Goal: Task Accomplishment & Management: Manage account settings

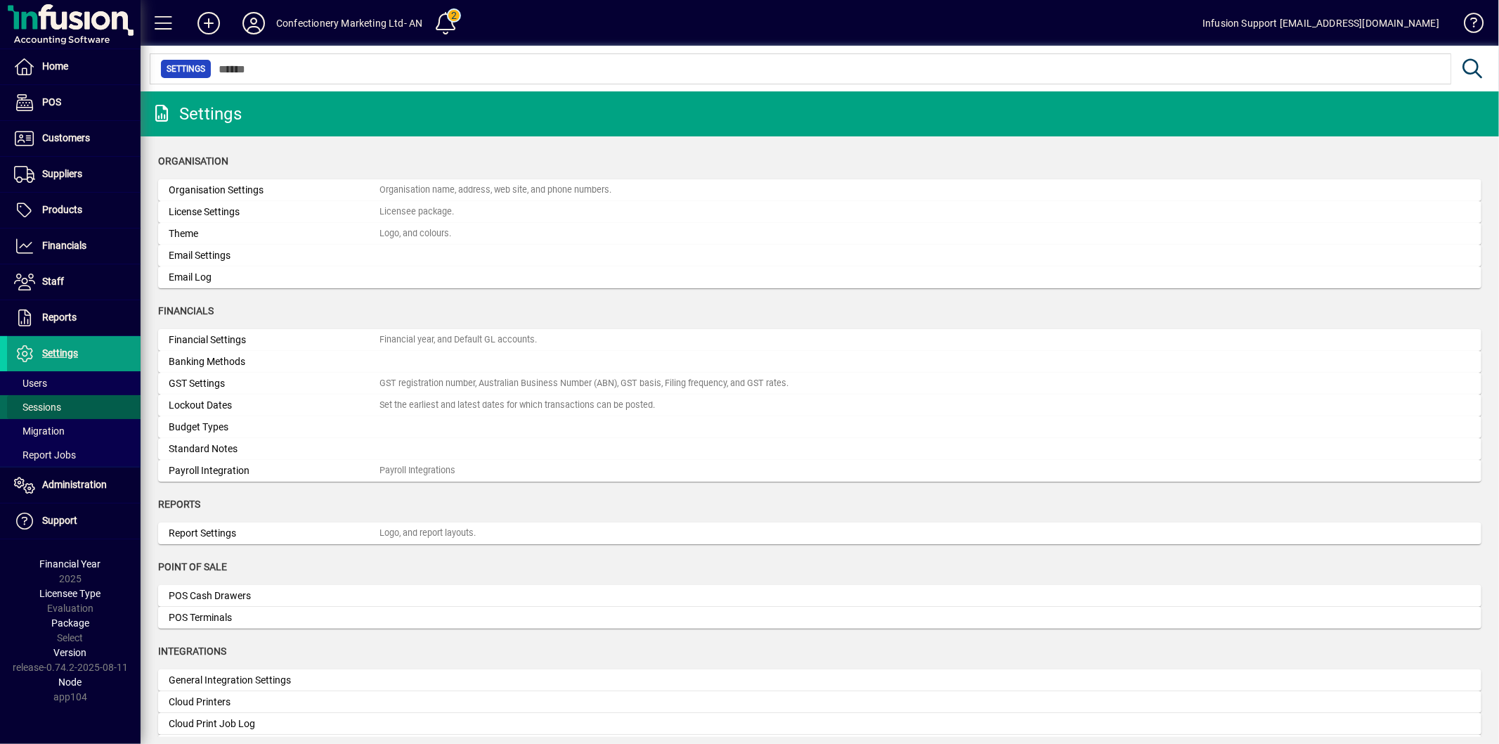
click at [43, 391] on span at bounding box center [74, 407] width 134 height 34
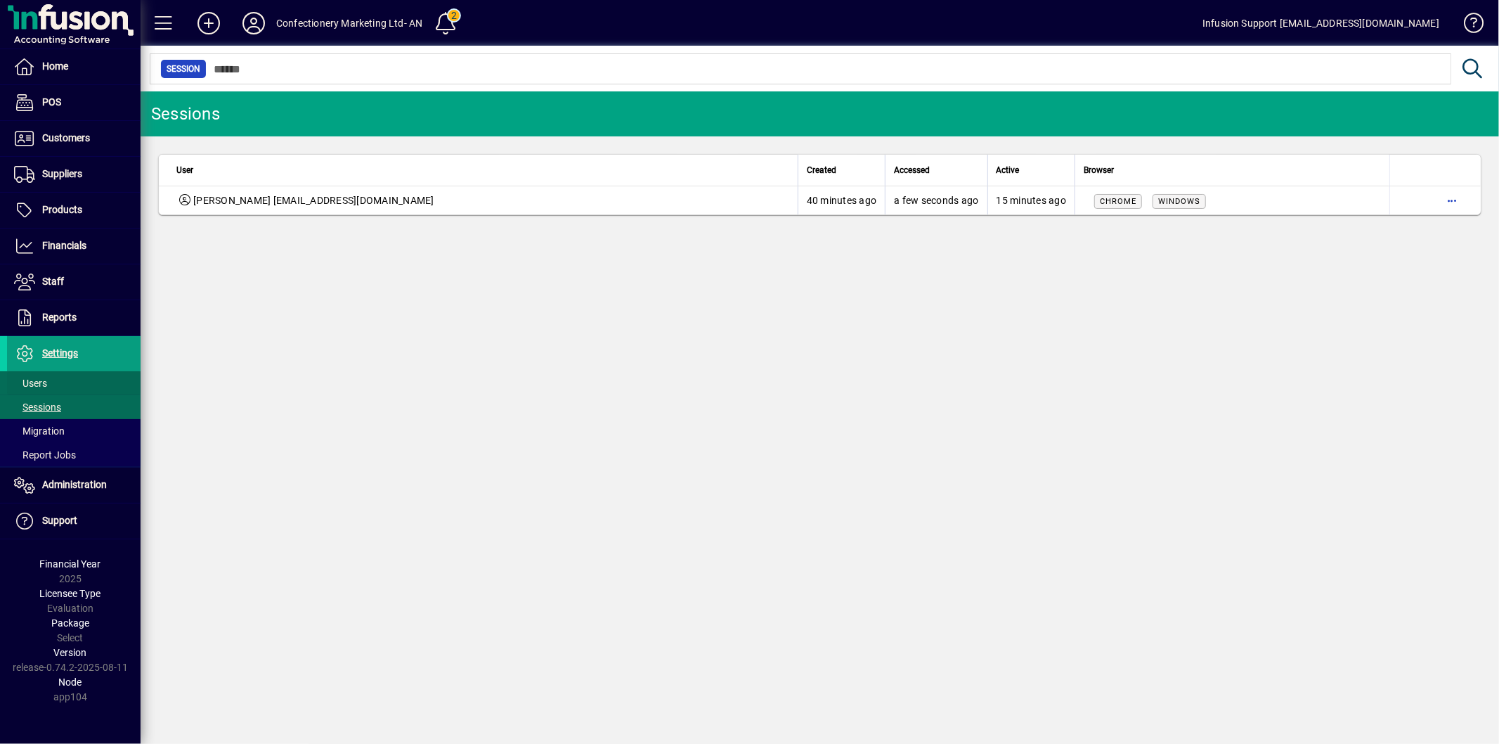
click at [50, 381] on span at bounding box center [74, 383] width 134 height 34
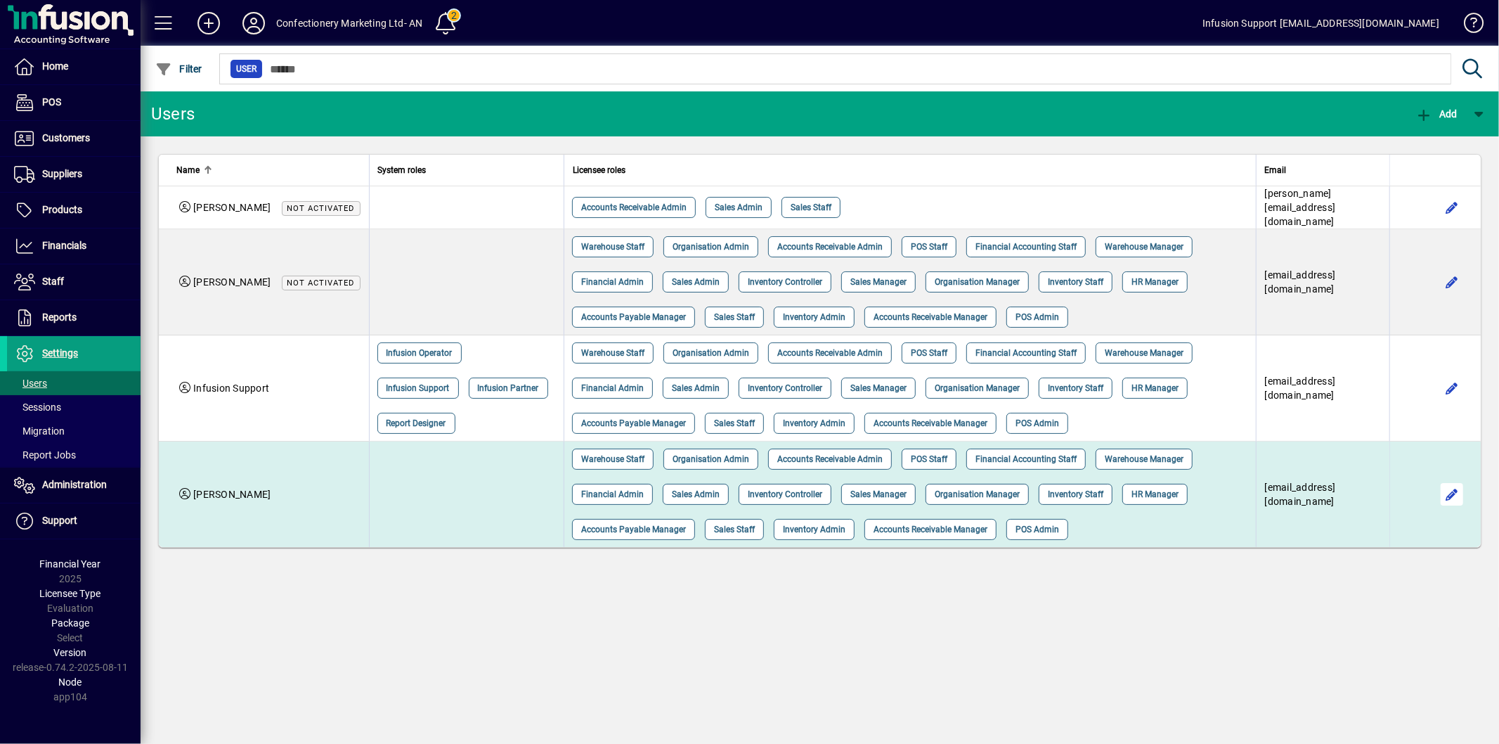
click at [1446, 489] on span "button" at bounding box center [1452, 494] width 34 height 34
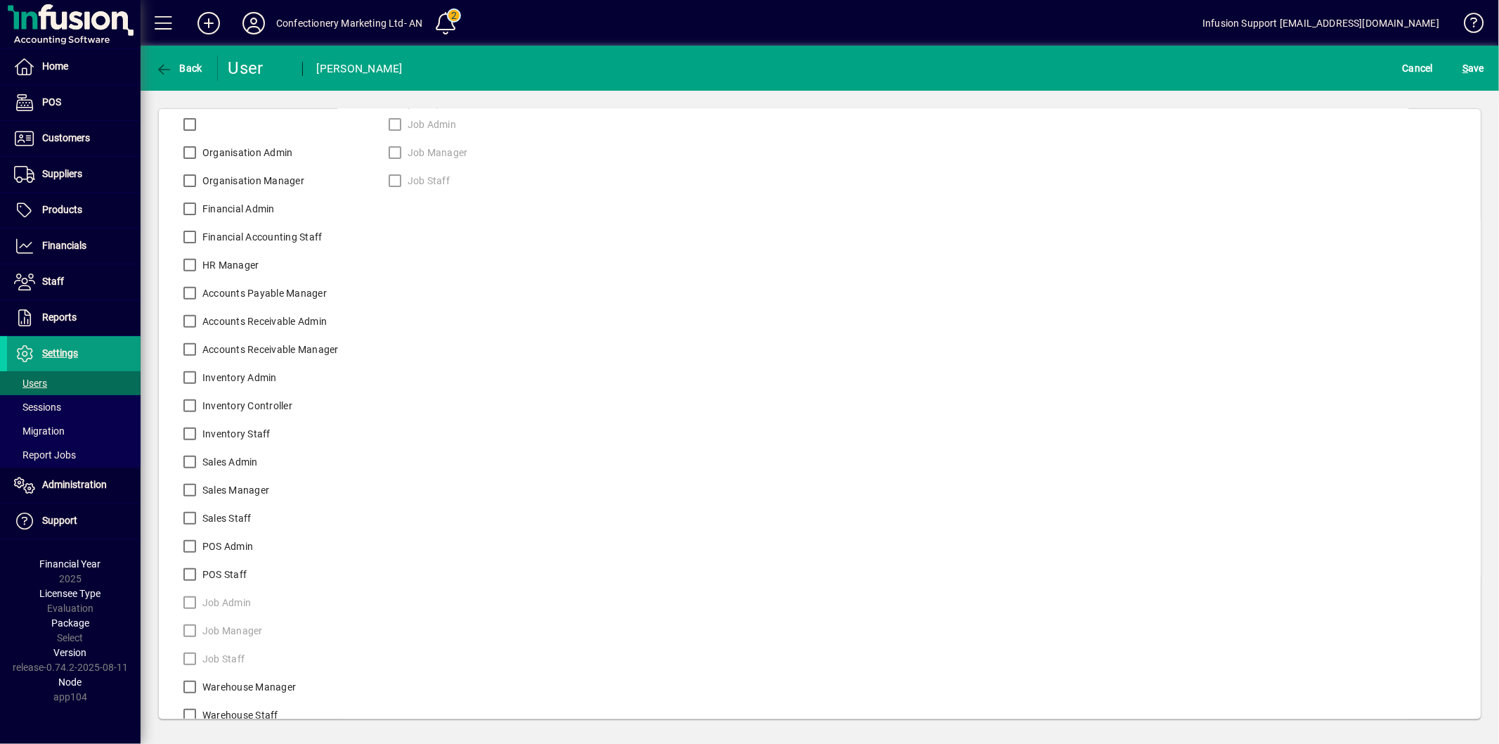
scroll to position [441, 0]
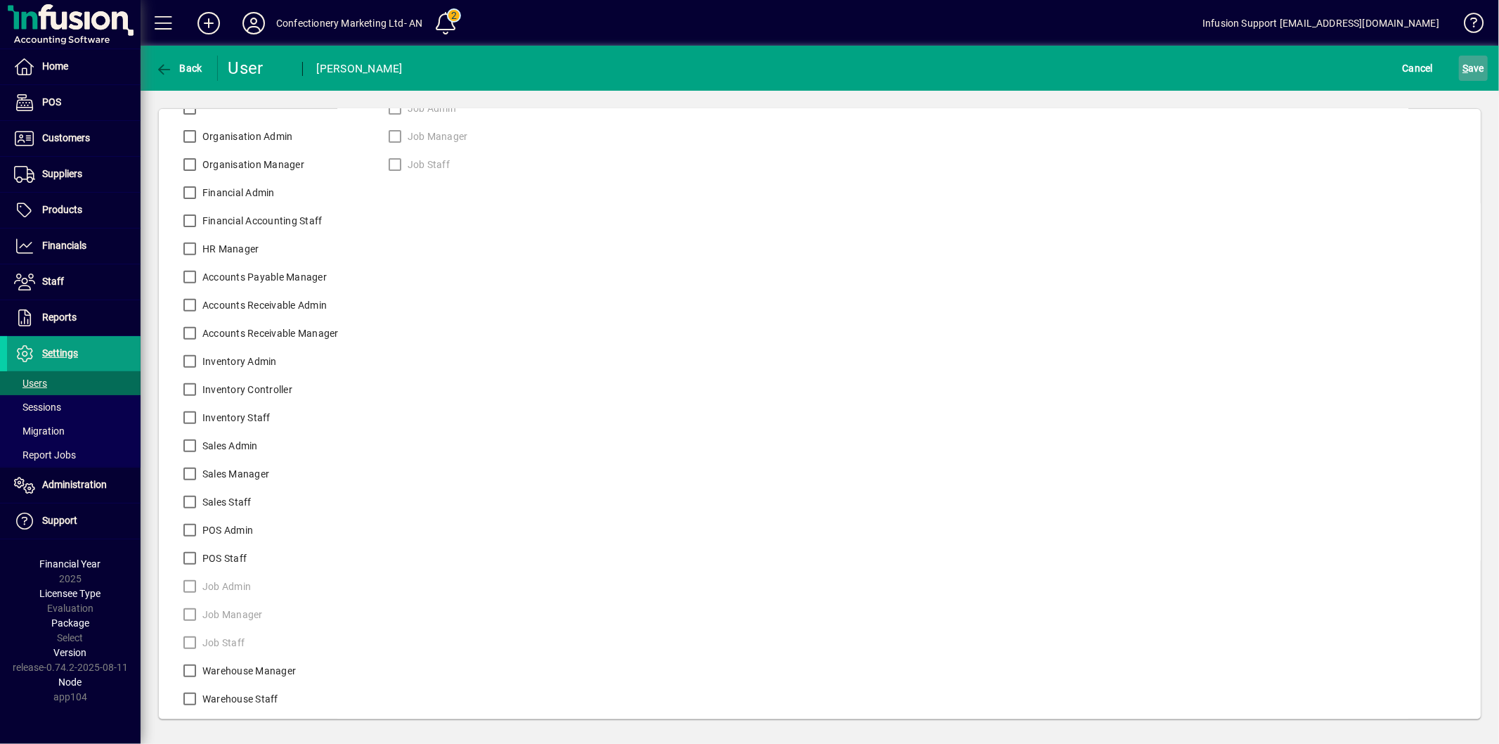
click at [1459, 71] on span "submit" at bounding box center [1473, 68] width 29 height 34
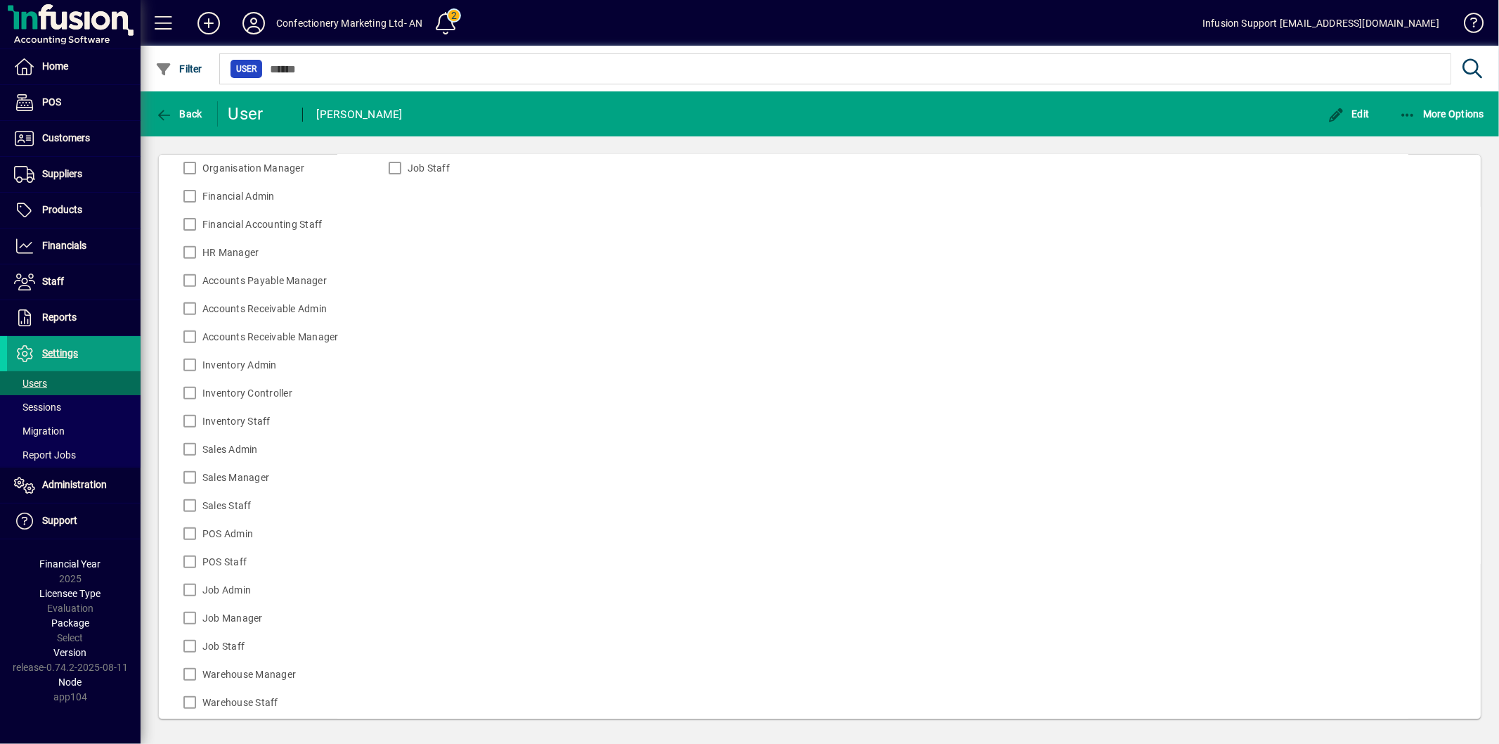
scroll to position [488, 0]
